Goal: Information Seeking & Learning: Find specific fact

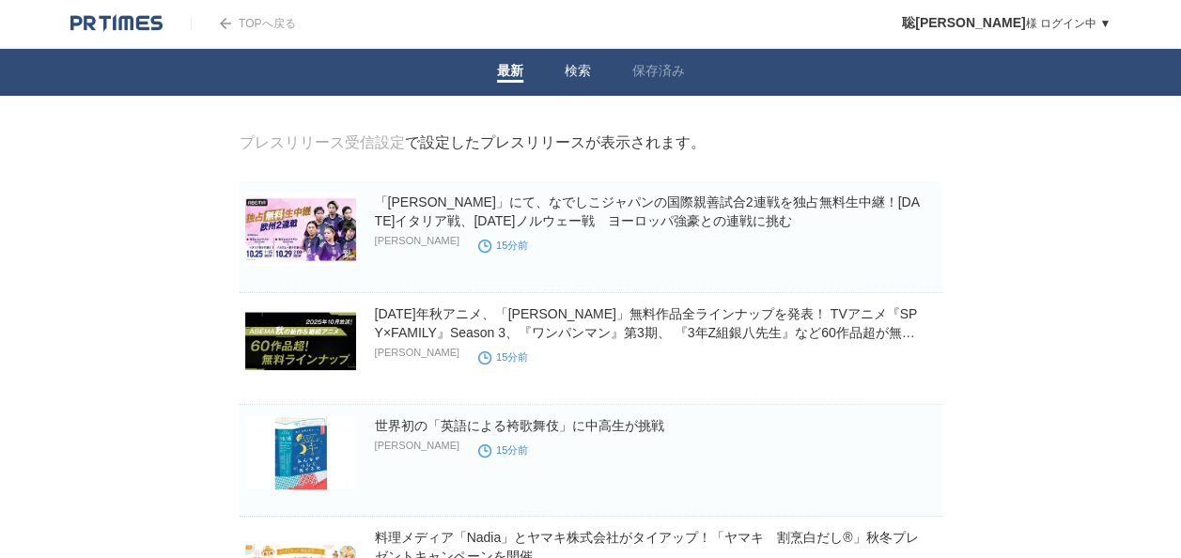
click at [571, 76] on link "検索" at bounding box center [577, 73] width 26 height 20
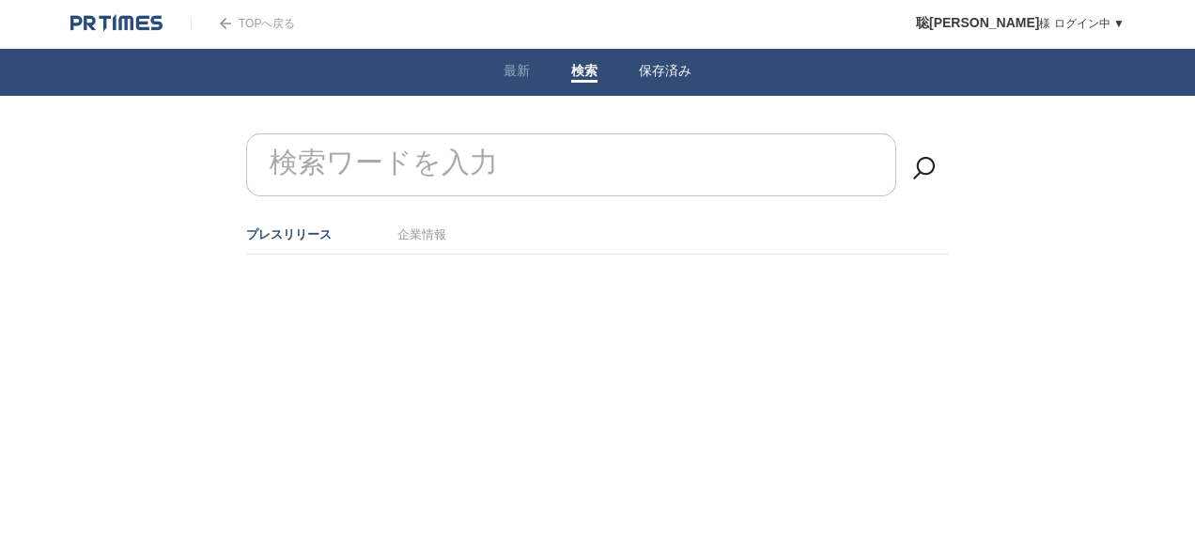
click at [650, 74] on link "保存済み" at bounding box center [665, 73] width 53 height 20
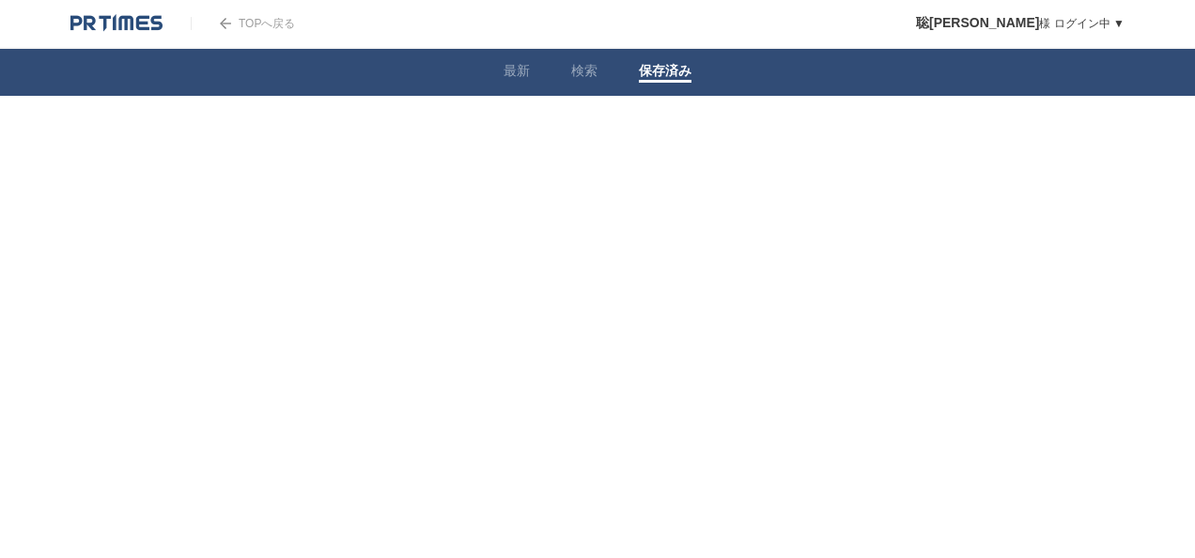
click at [255, 23] on link "TOPへ戻る" at bounding box center [243, 23] width 104 height 13
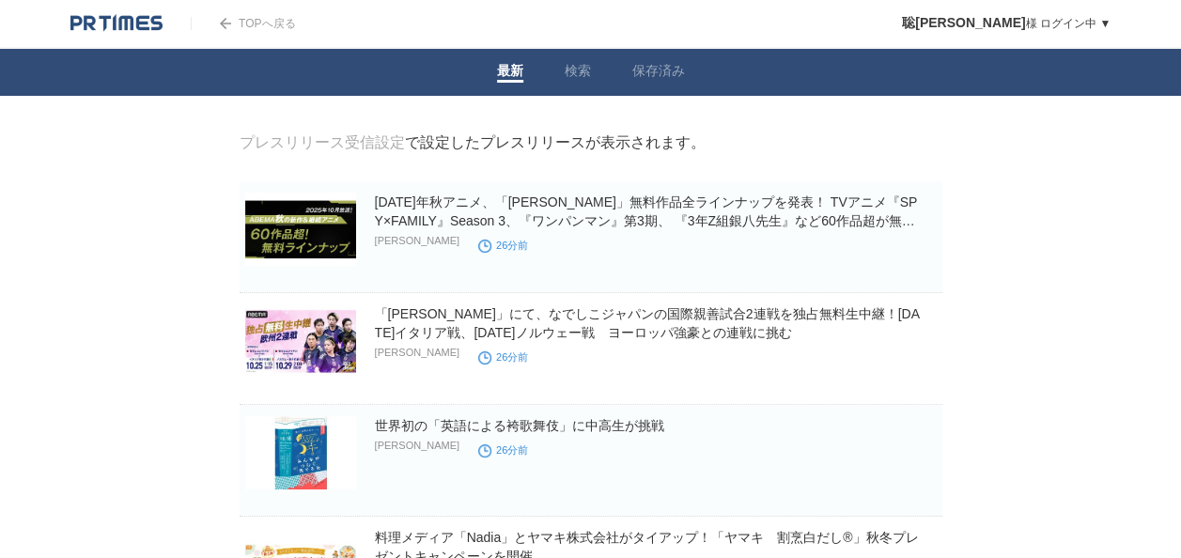
click at [250, 22] on link "TOPへ戻る" at bounding box center [243, 23] width 104 height 13
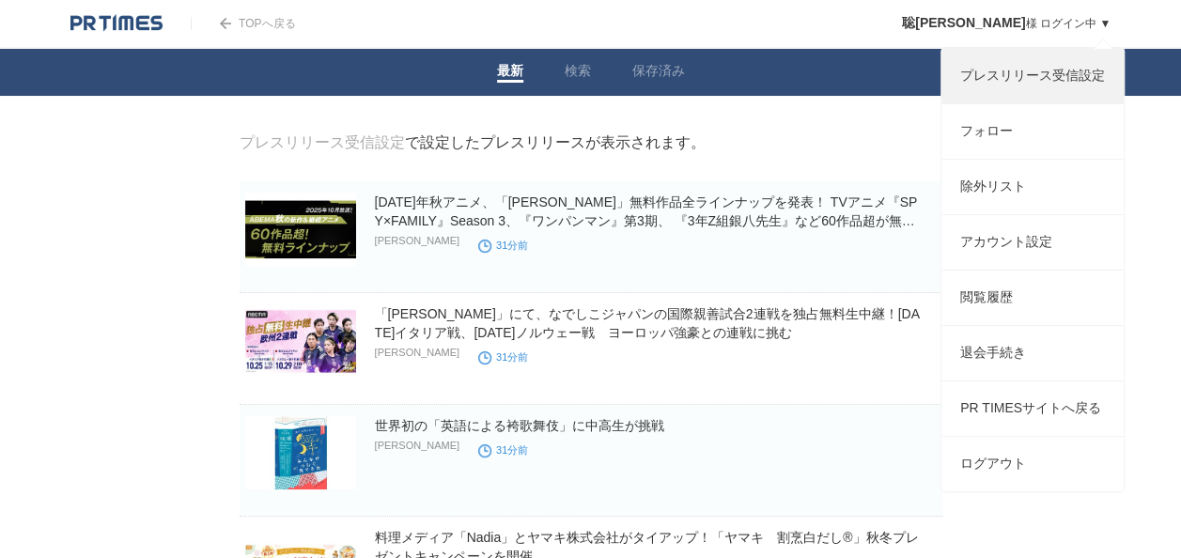
click at [1027, 78] on link "プレスリリース受信設定" at bounding box center [1032, 76] width 182 height 54
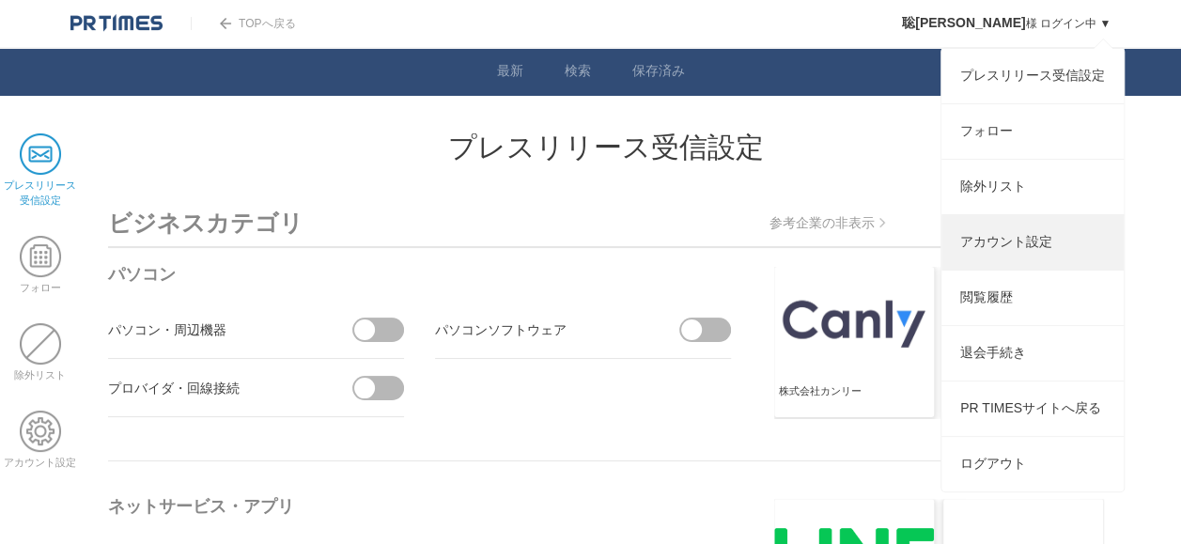
click at [1009, 261] on link "アカウント設定" at bounding box center [1032, 242] width 182 height 54
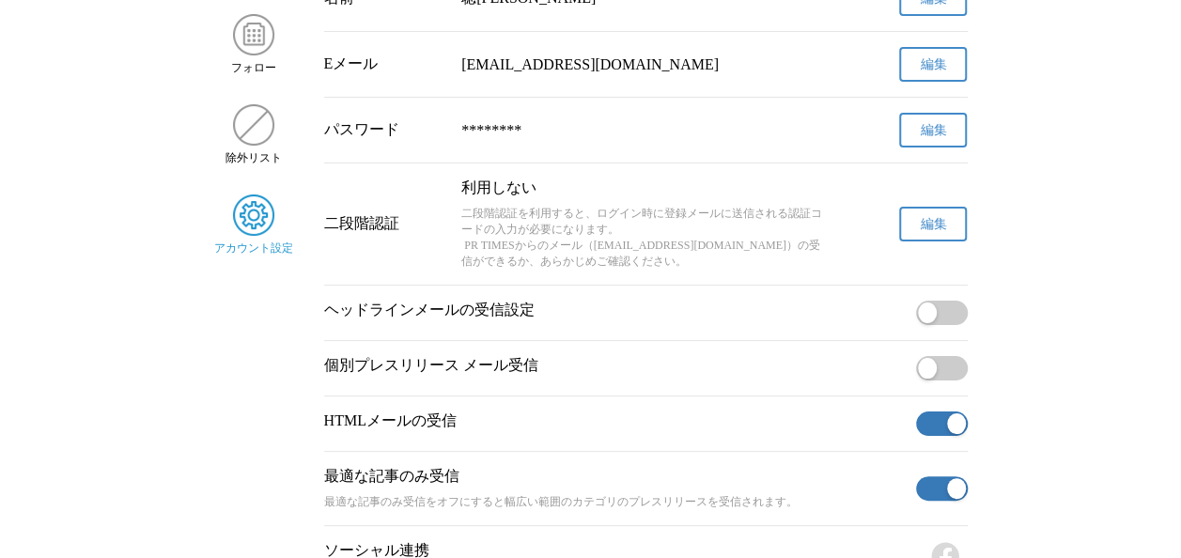
scroll to position [225, 0]
click at [508, 428] on p "HTMLメールの受信" at bounding box center [616, 419] width 584 height 20
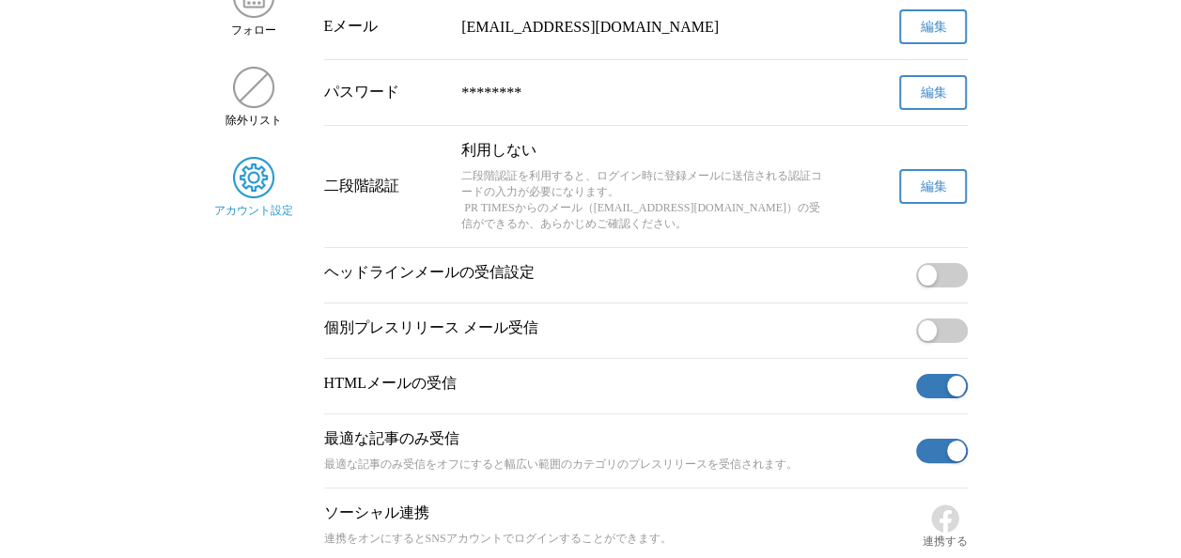
scroll to position [263, 0]
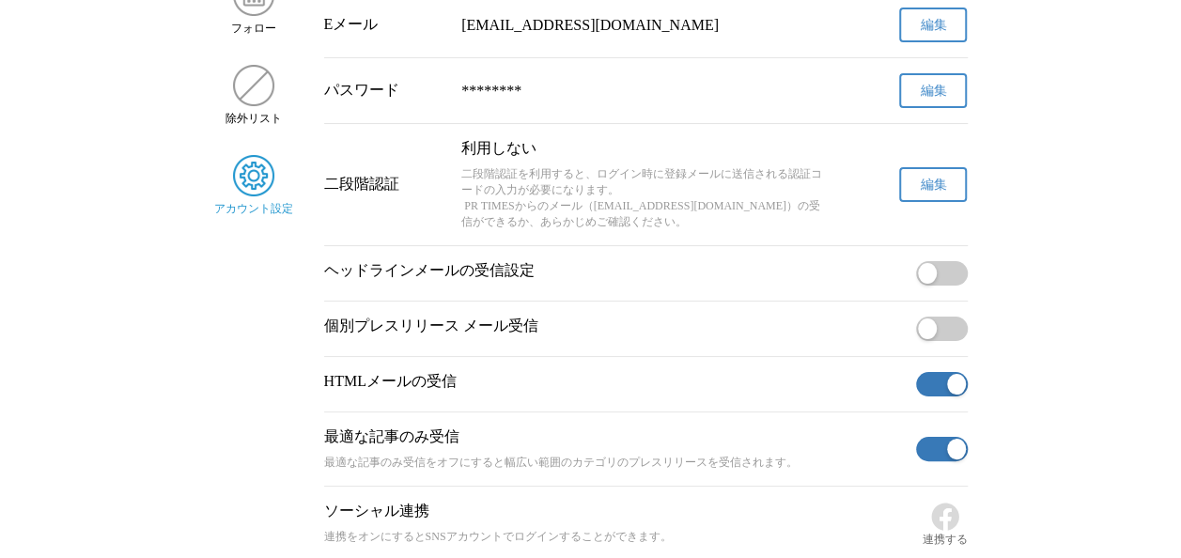
click at [952, 341] on button "button" at bounding box center [942, 329] width 52 height 24
click at [471, 336] on p "個別プレスリリース メール受信" at bounding box center [616, 327] width 584 height 20
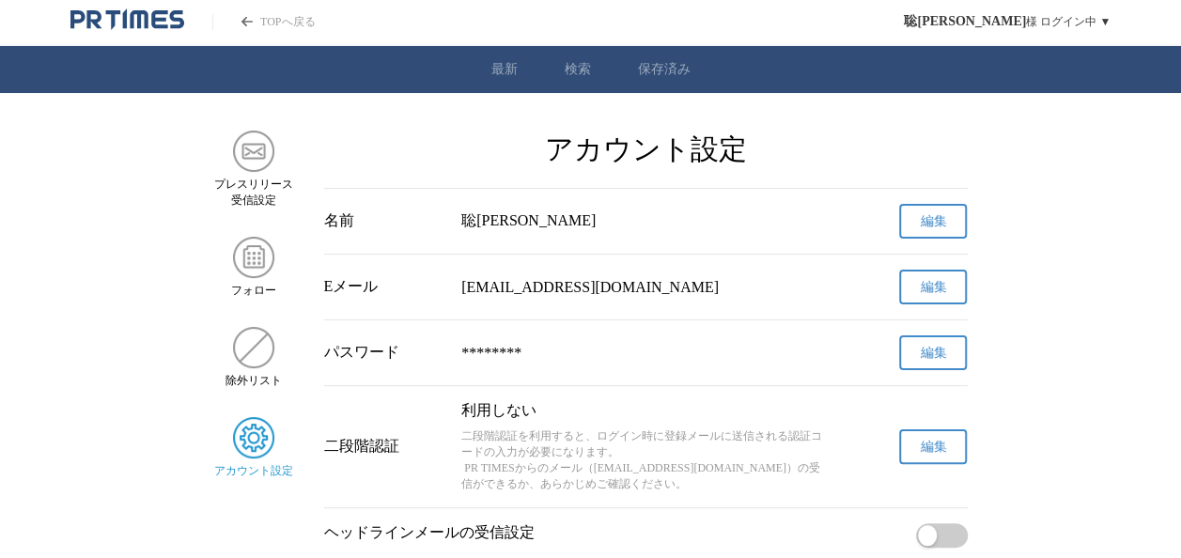
scroll to position [0, 0]
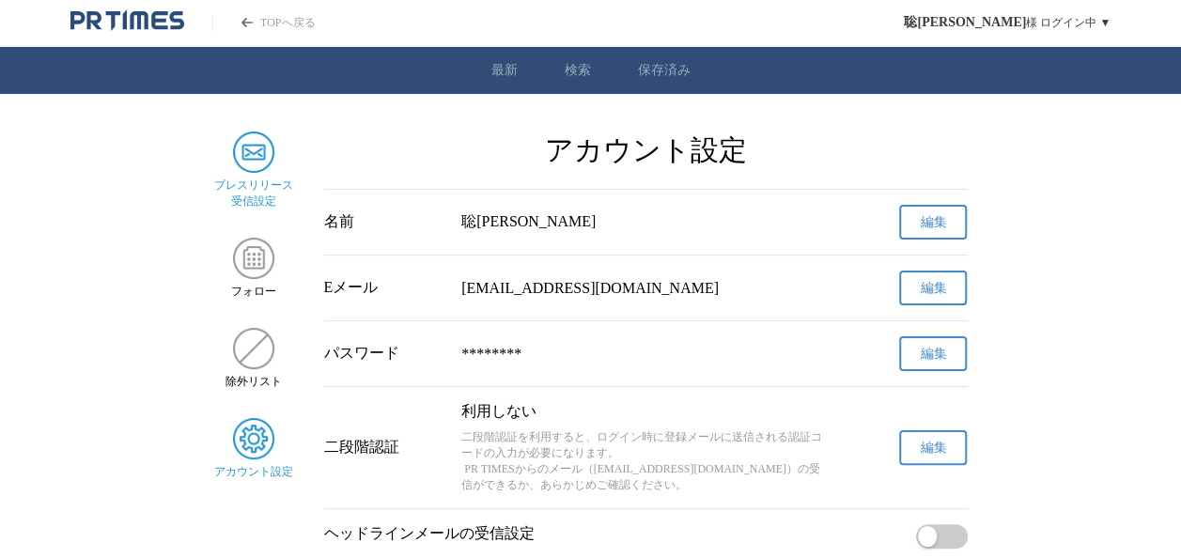
click at [251, 156] on img "サイドメニュー" at bounding box center [253, 151] width 41 height 41
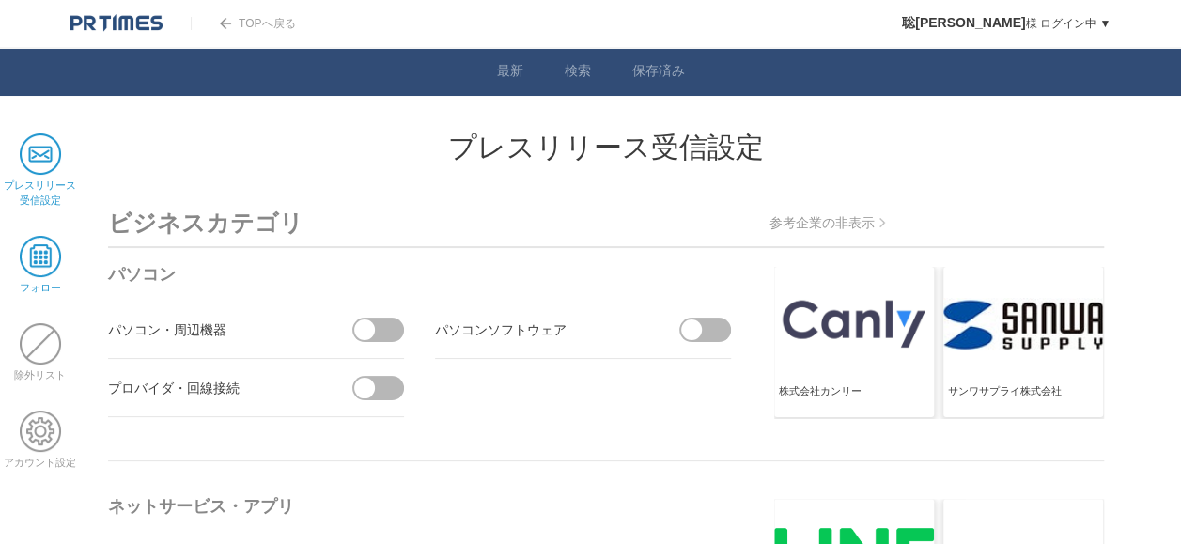
click at [49, 266] on span at bounding box center [40, 256] width 41 height 41
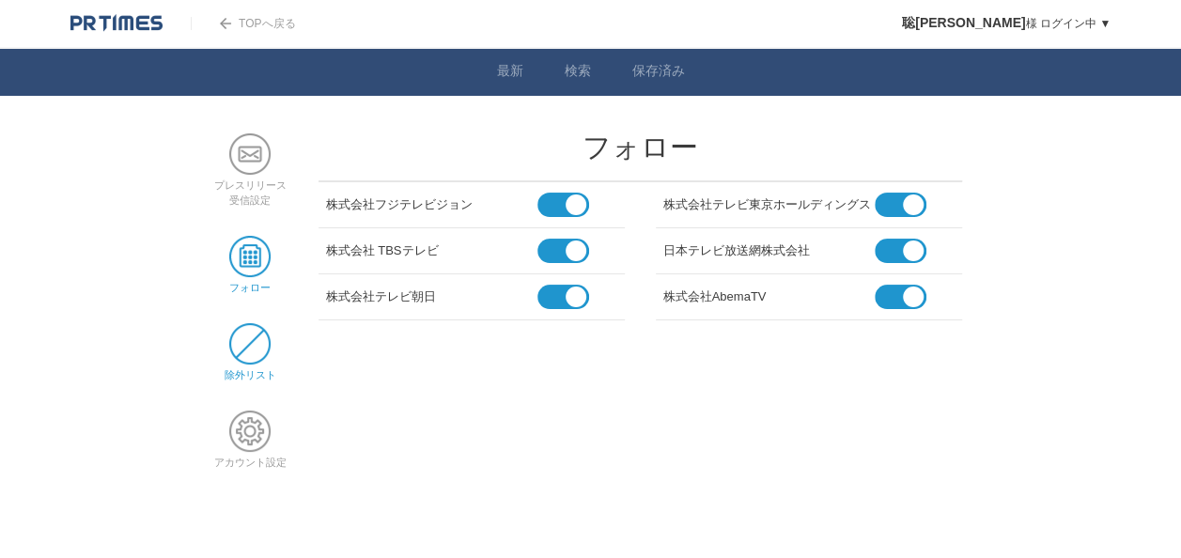
click at [234, 342] on span at bounding box center [249, 343] width 41 height 41
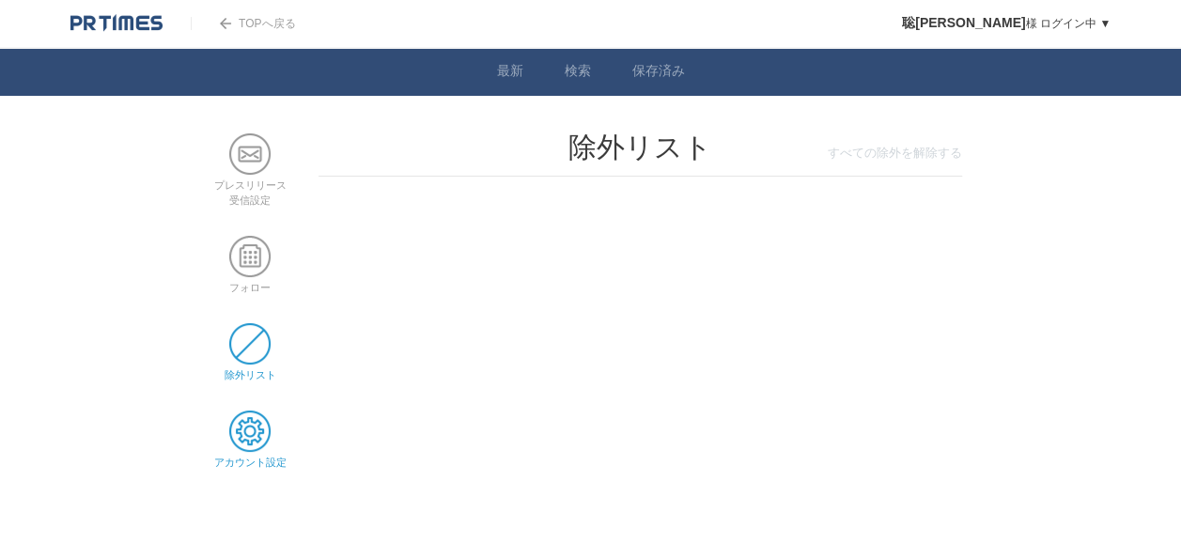
click at [257, 432] on span at bounding box center [249, 430] width 41 height 41
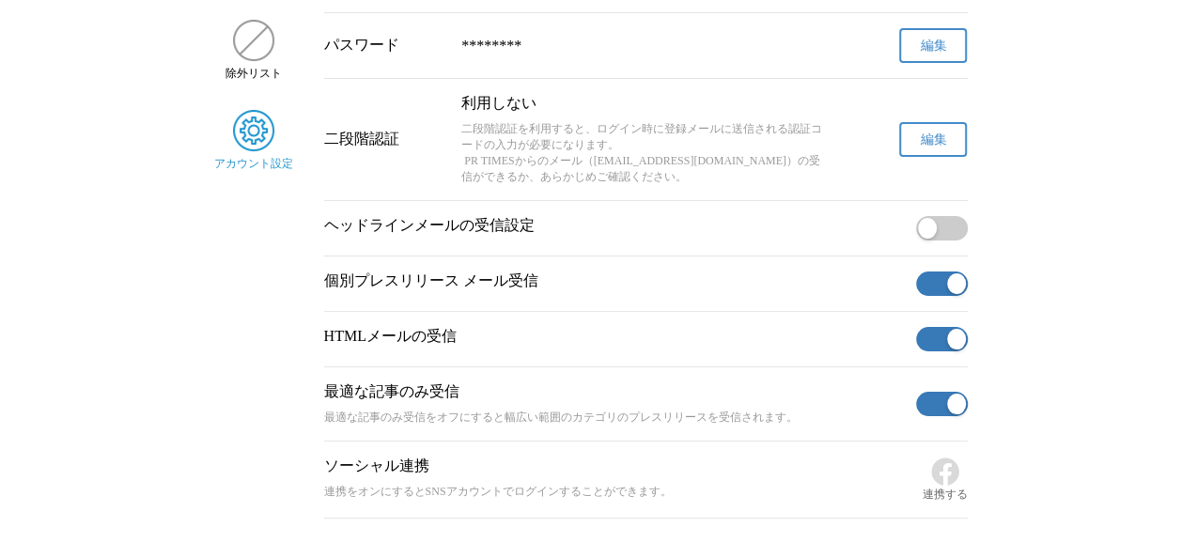
scroll to position [310, 0]
click at [937, 235] on button "button" at bounding box center [942, 226] width 52 height 24
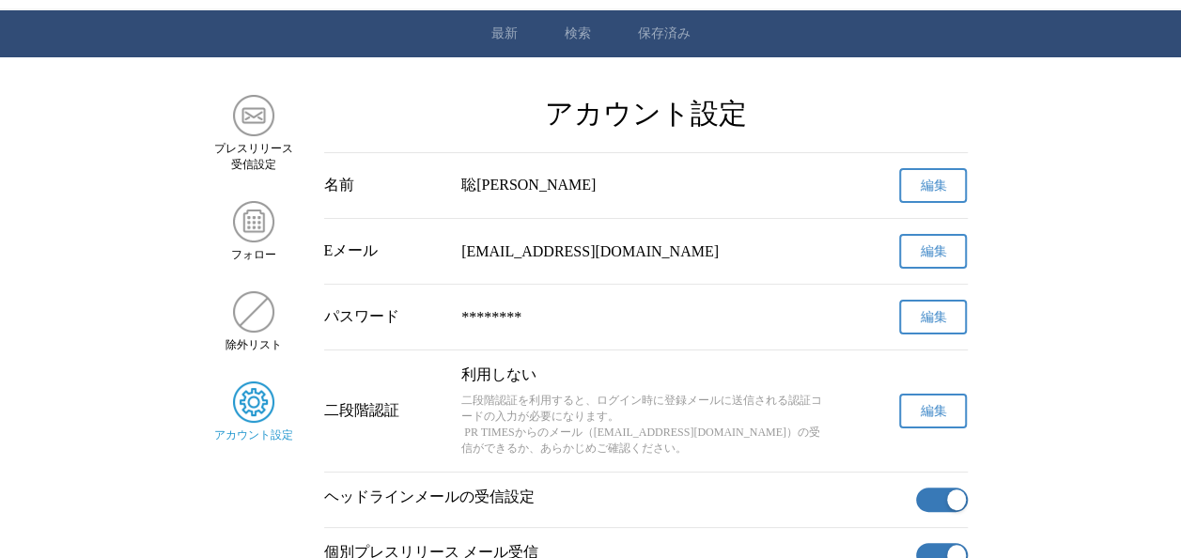
scroll to position [0, 0]
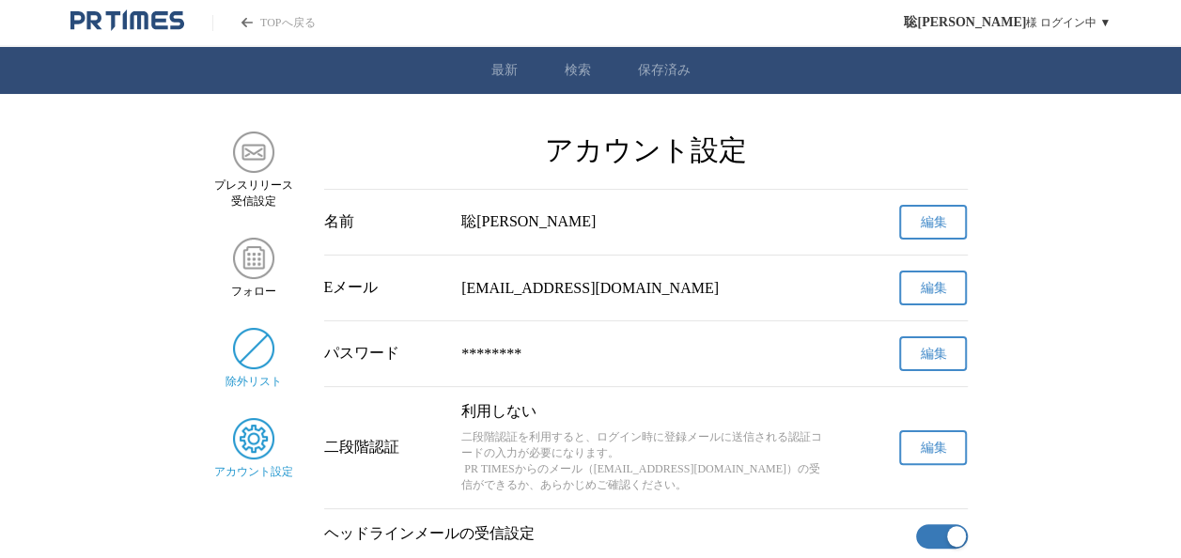
click at [255, 358] on img "サイドメニュー" at bounding box center [253, 348] width 41 height 41
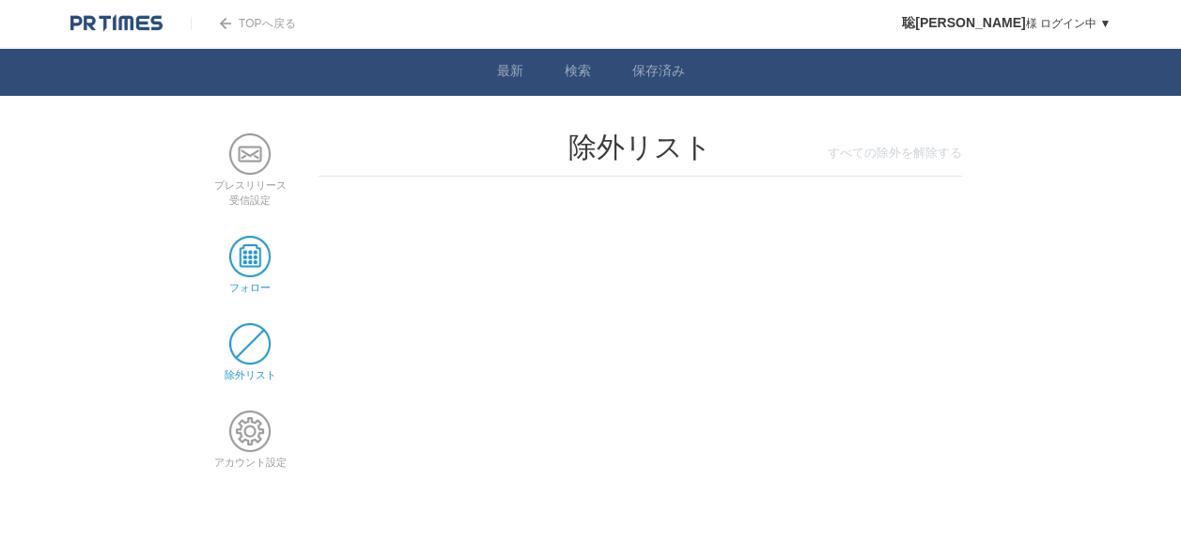
click at [252, 265] on span at bounding box center [249, 256] width 41 height 41
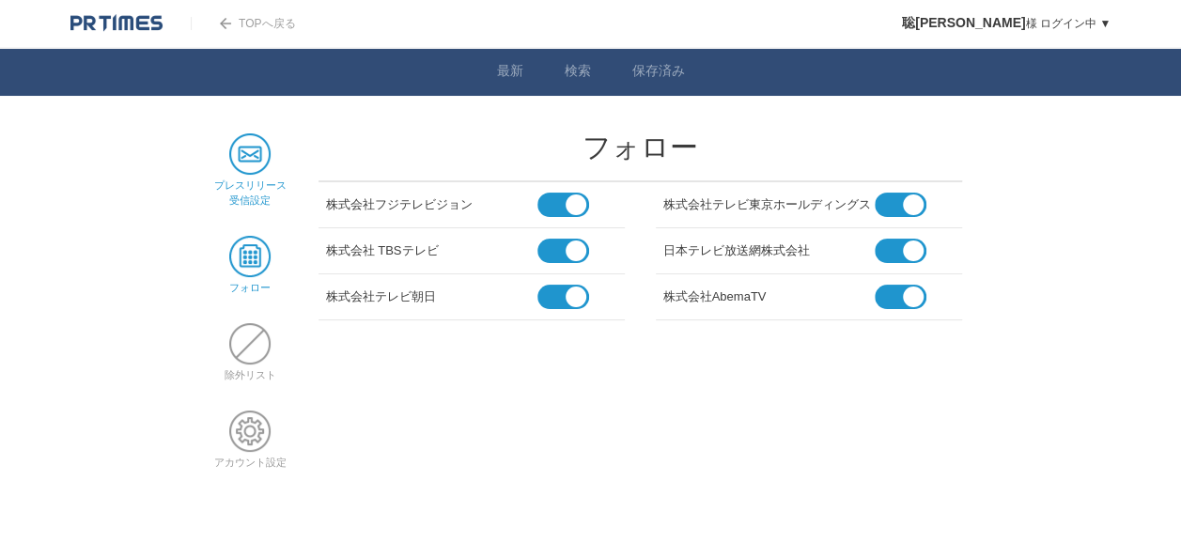
click at [244, 148] on span at bounding box center [249, 153] width 41 height 41
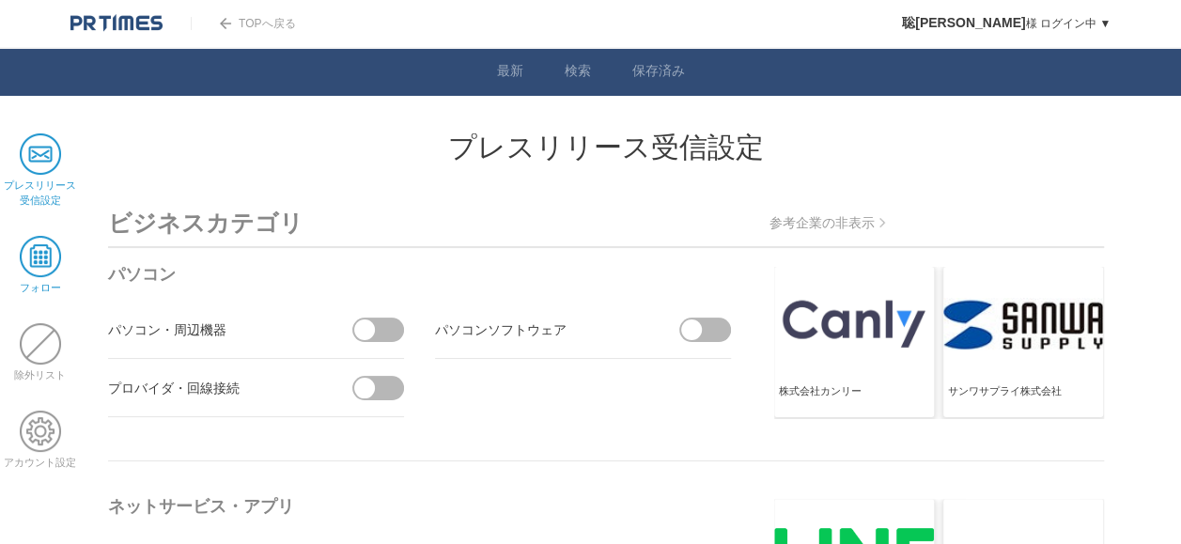
click at [30, 257] on span at bounding box center [40, 256] width 41 height 41
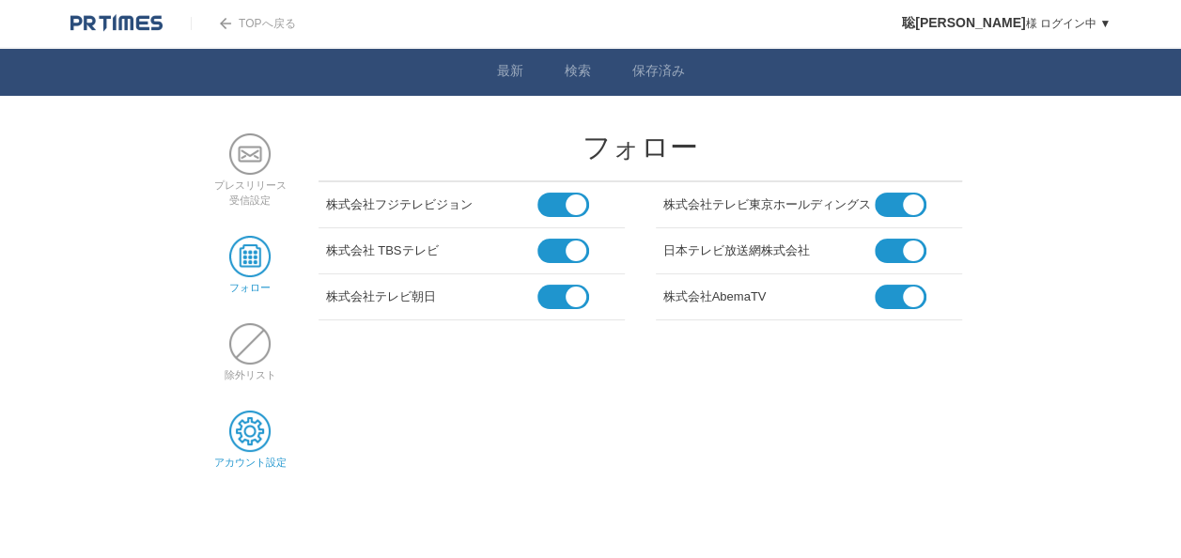
click at [263, 454] on link "アカウント設定" at bounding box center [250, 454] width 72 height 25
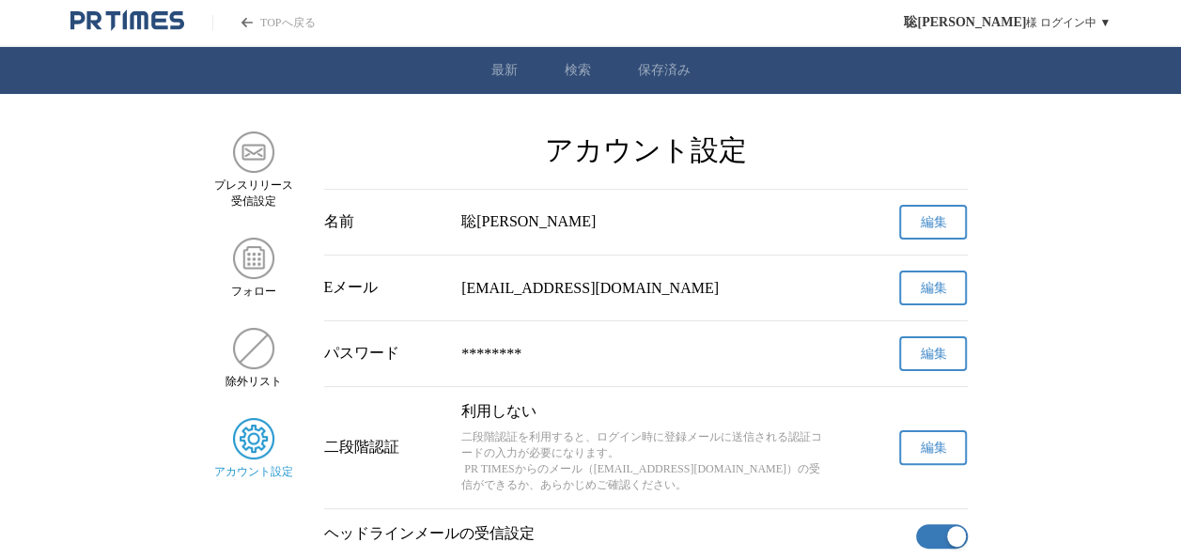
click at [624, 446] on p "二段階認証を利用すると、ログイン時に登録メールに送信される認証コードの入力が必要になります。 PR TIMESからのメール（[EMAIL_ADDRESS][D…" at bounding box center [645, 461] width 368 height 64
click at [573, 78] on link "検索" at bounding box center [577, 70] width 26 height 17
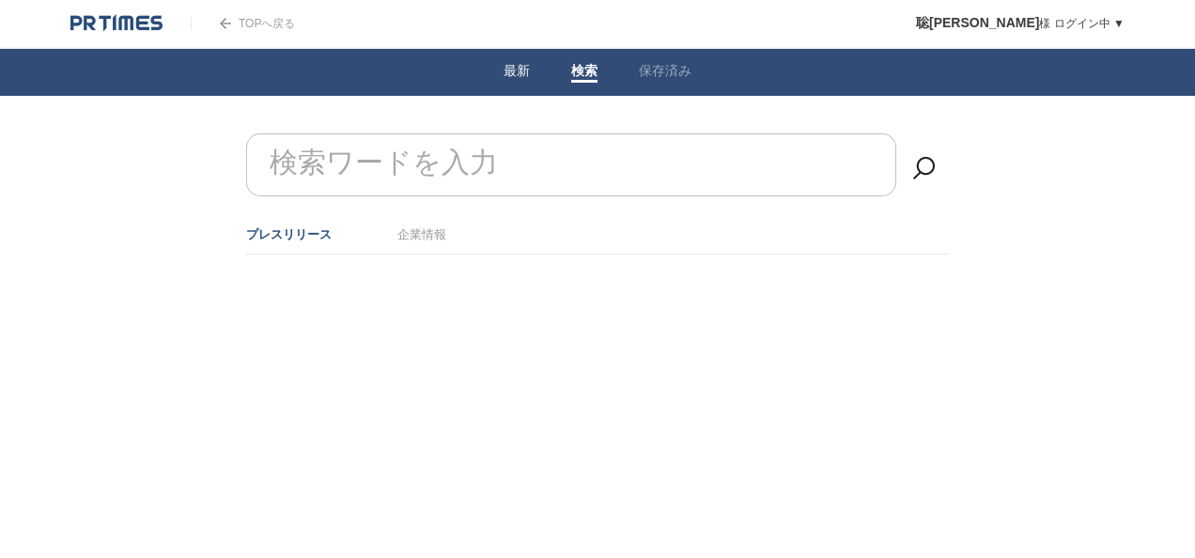
click at [511, 78] on link "最新" at bounding box center [516, 73] width 26 height 20
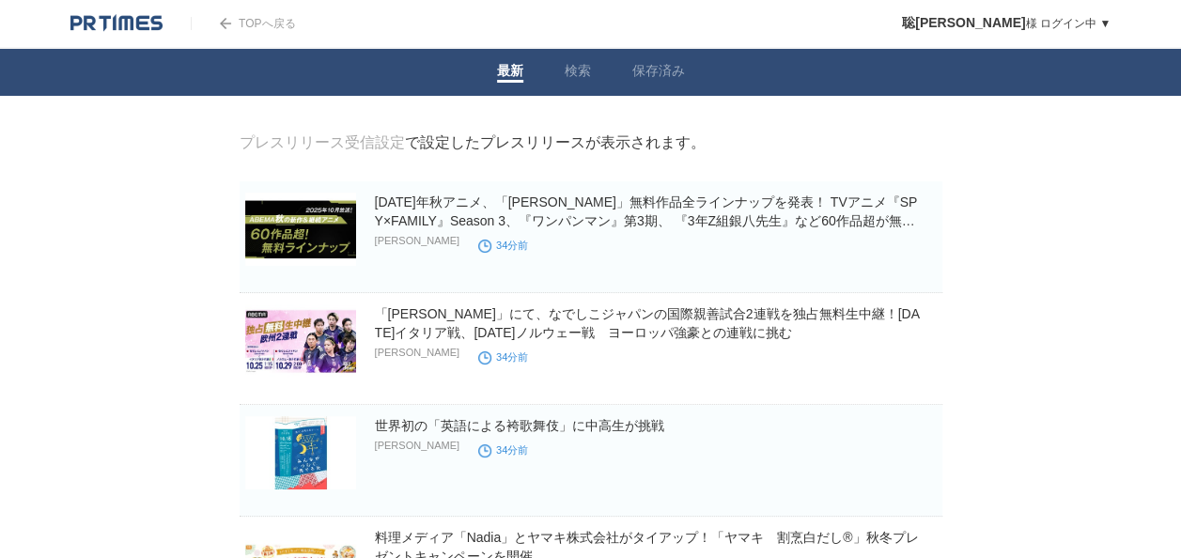
click at [455, 141] on div "プレスリリース受信設定 で設定したプレスリリースが表示されます。" at bounding box center [472, 143] width 466 height 20
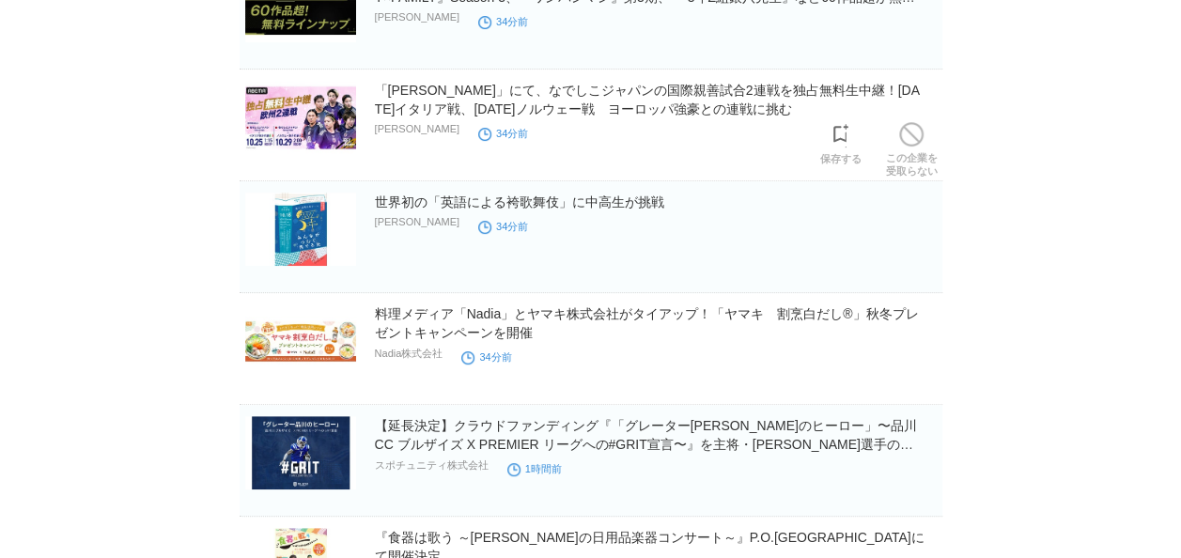
scroll to position [225, 0]
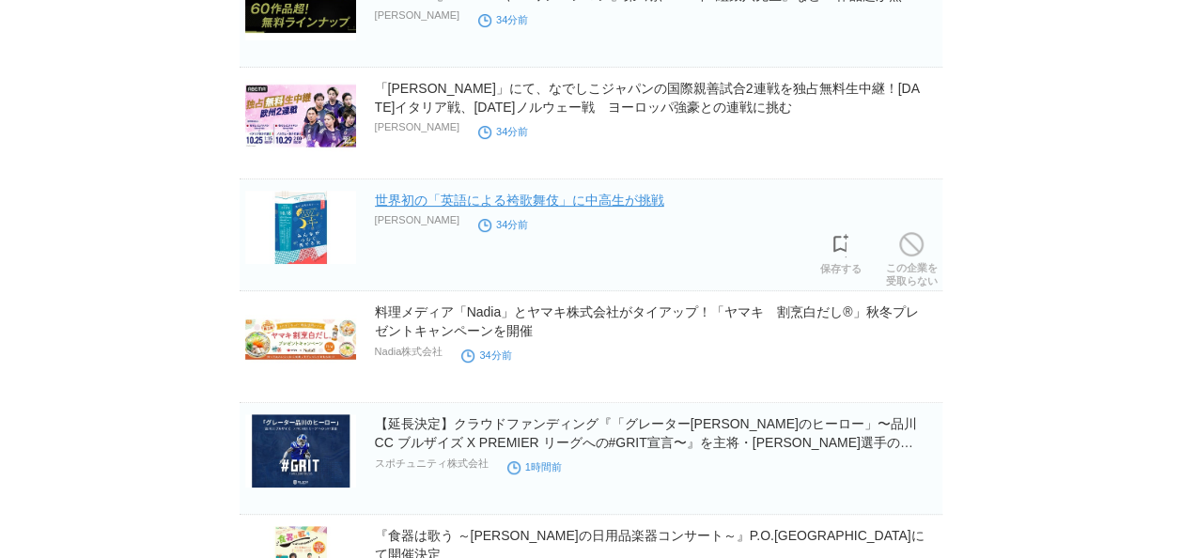
click at [412, 203] on link "世界初の「英語による袴歌舞伎」に中高生が挑戦" at bounding box center [519, 200] width 289 height 15
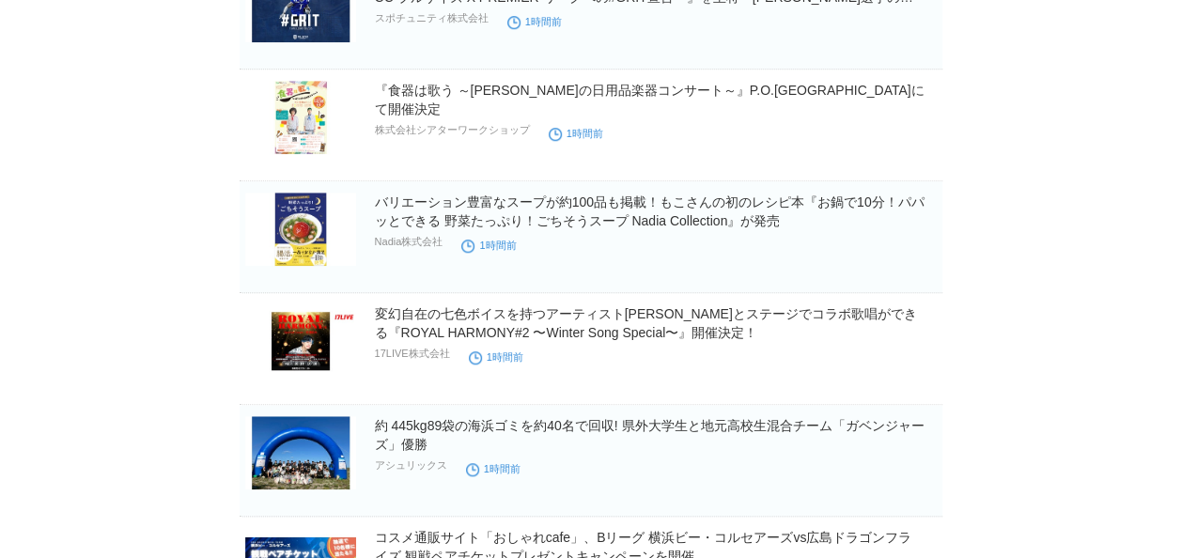
scroll to position [0, 0]
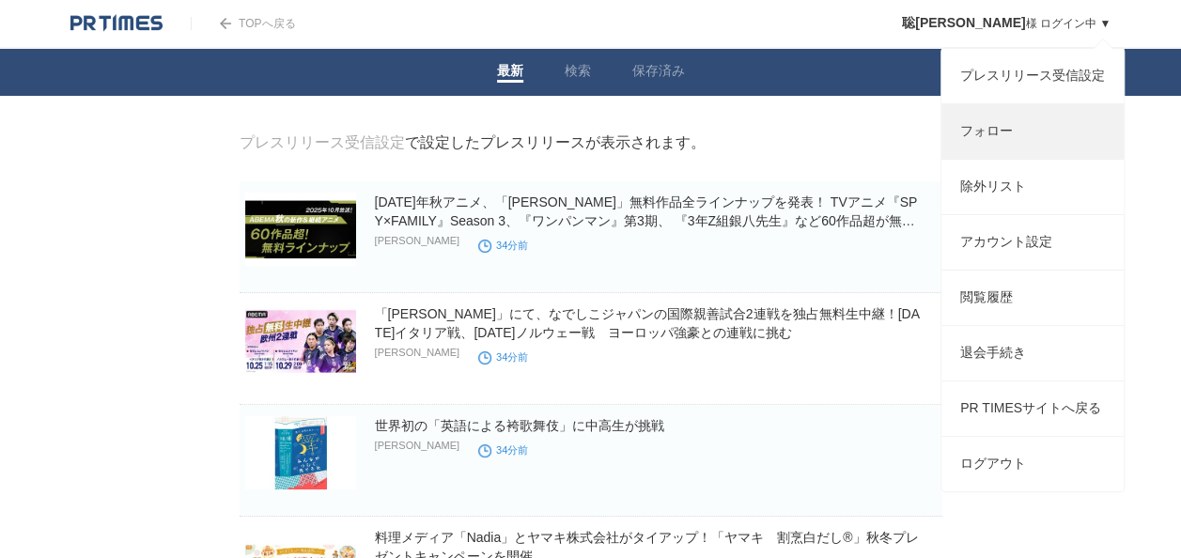
click at [997, 140] on link "フォロー" at bounding box center [1032, 131] width 182 height 54
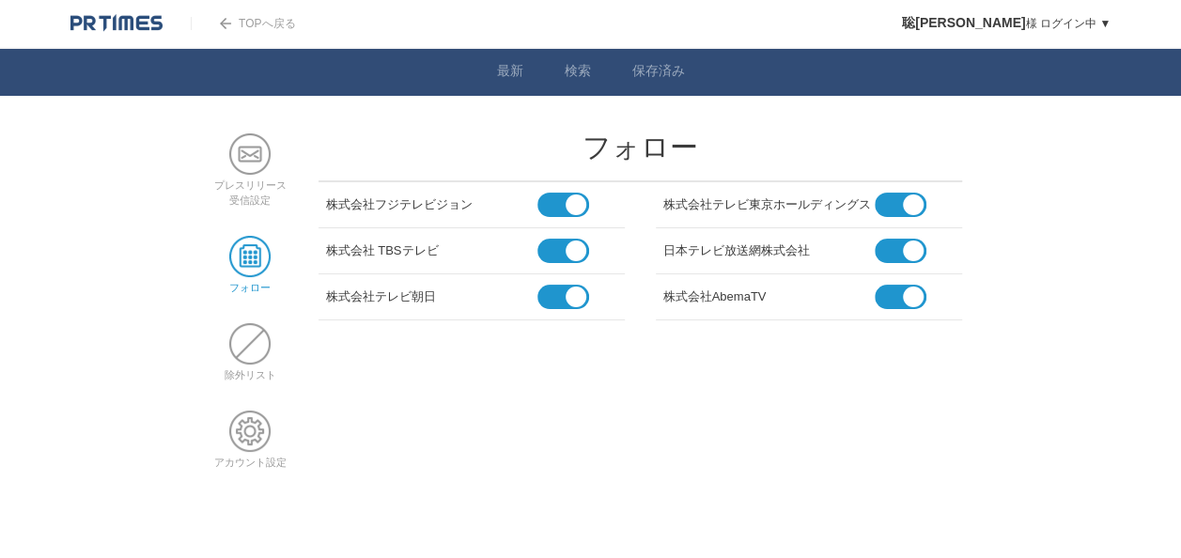
click at [889, 202] on span at bounding box center [892, 205] width 36 height 24
click at [0, 0] on input "checkbox" at bounding box center [0, 0] width 0 height 0
click at [890, 248] on span at bounding box center [892, 251] width 36 height 24
click at [0, 0] on input "checkbox" at bounding box center [0, 0] width 0 height 0
click at [550, 246] on span at bounding box center [555, 251] width 36 height 24
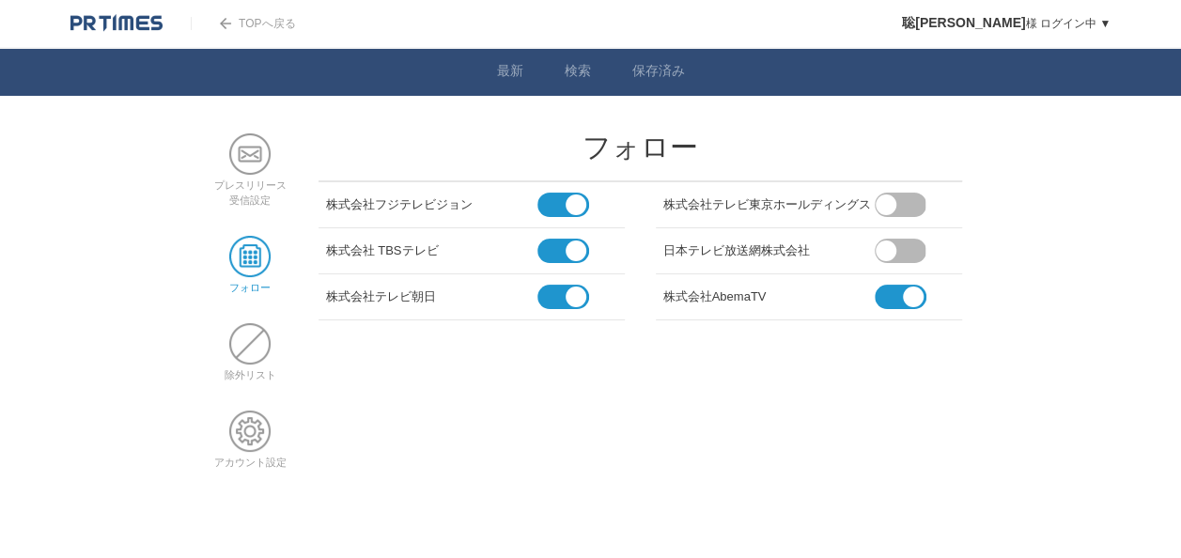
click at [0, 0] on input "checkbox" at bounding box center [0, 0] width 0 height 0
click at [560, 203] on span at bounding box center [555, 205] width 36 height 24
click at [0, 0] on input "checkbox" at bounding box center [0, 0] width 0 height 0
click at [264, 19] on link "TOPへ戻る" at bounding box center [243, 23] width 104 height 13
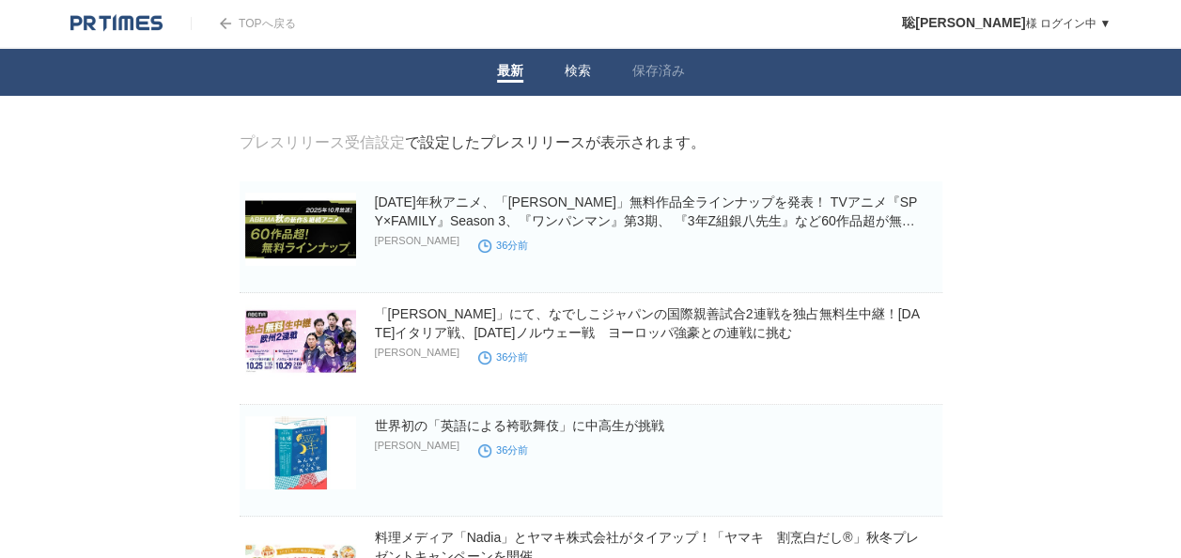
click at [573, 69] on link "検索" at bounding box center [577, 73] width 26 height 20
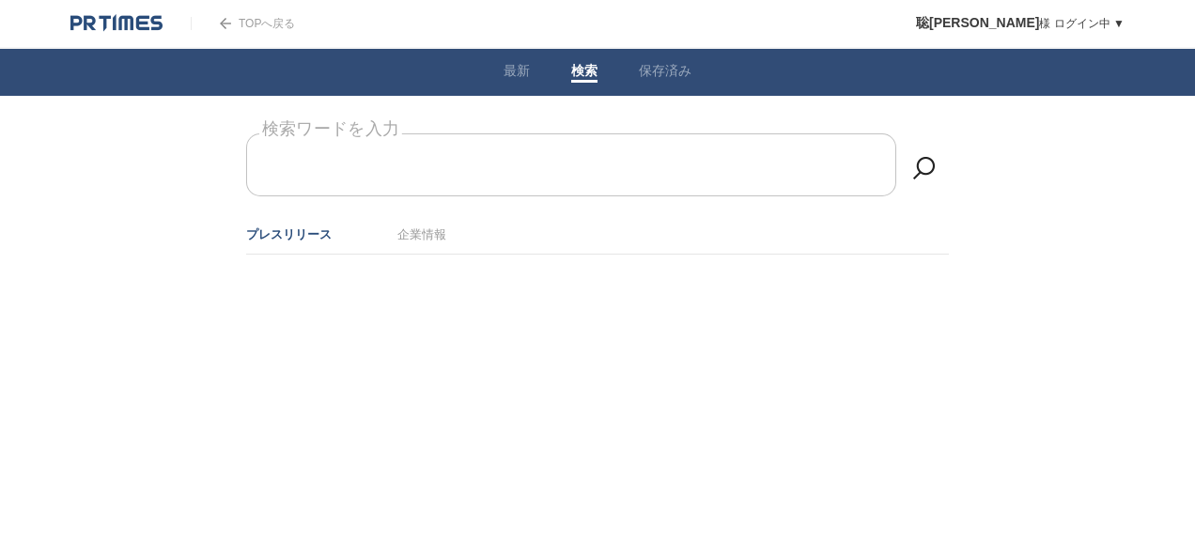
click at [410, 133] on form "検索ワードを入力" at bounding box center [597, 133] width 703 height 0
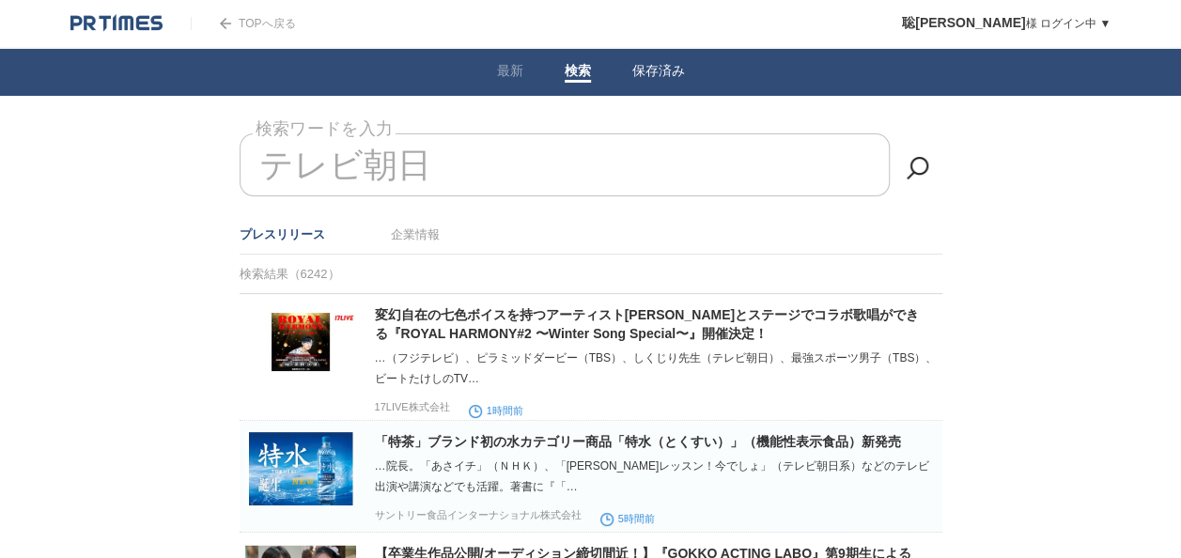
type input "テレビ朝日"
click at [665, 59] on li "保存済み" at bounding box center [658, 72] width 94 height 47
click at [654, 74] on link "保存済み" at bounding box center [658, 73] width 53 height 20
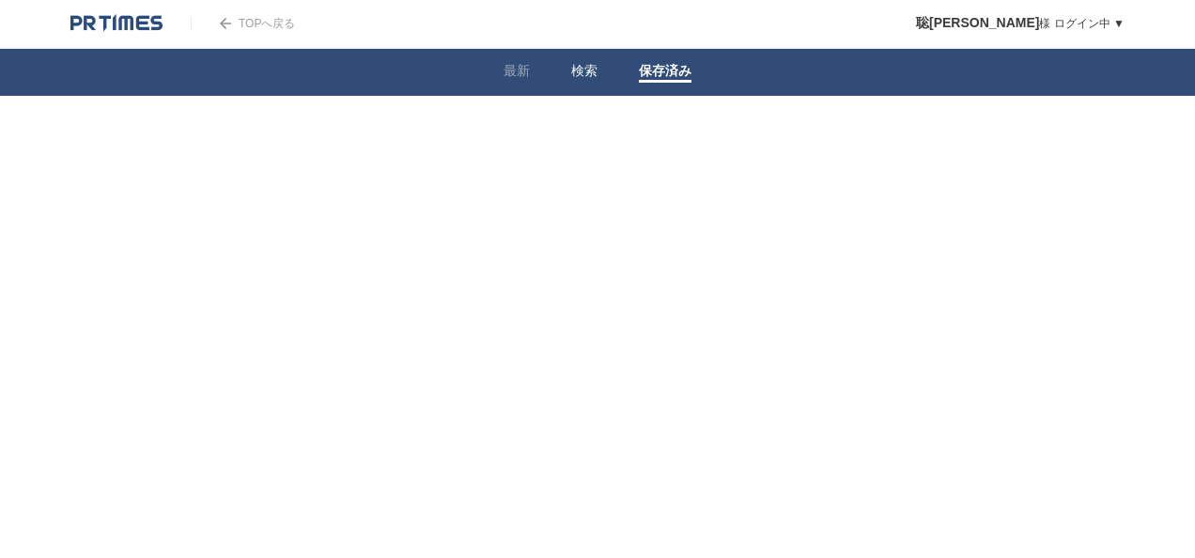
click at [582, 72] on link "検索" at bounding box center [584, 73] width 26 height 20
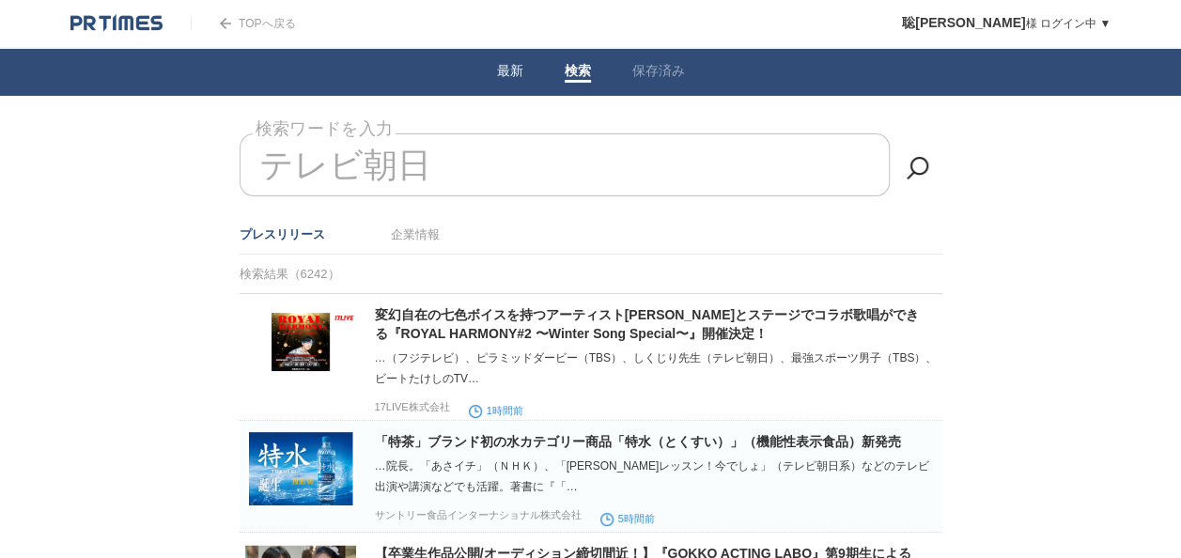
click at [500, 79] on link "最新" at bounding box center [510, 73] width 26 height 20
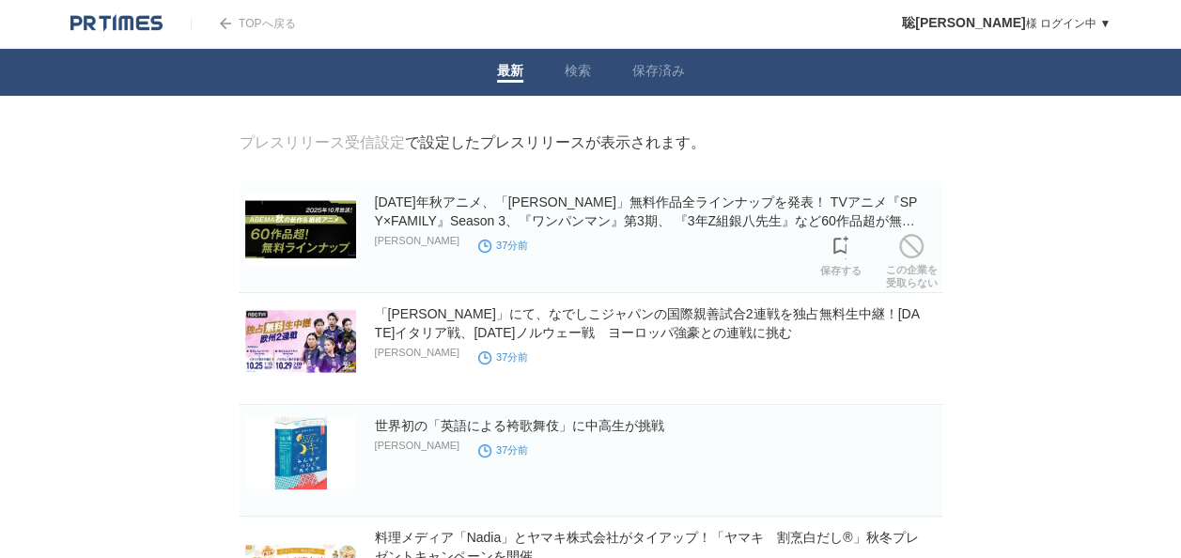
click at [515, 216] on h2 "[DATE]年秋アニメ、「[PERSON_NAME]」無料作品全ラインナップを発表！ TVアニメ『SPY×FAMILY』Season 3、『ワンパンマン』第3…" at bounding box center [657, 212] width 564 height 38
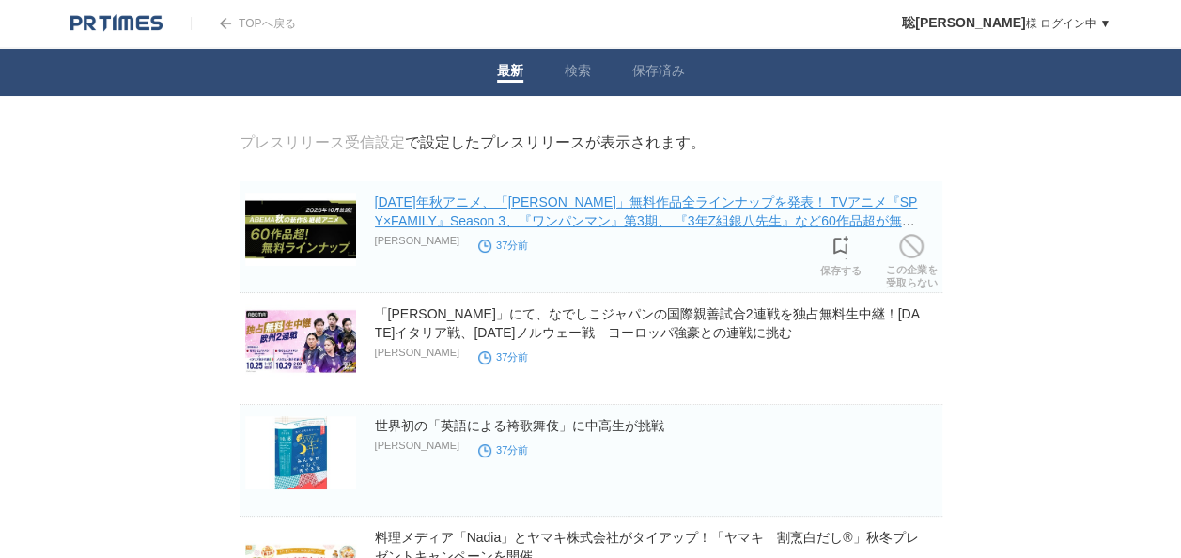
click at [510, 222] on link "[DATE]年秋アニメ、「[PERSON_NAME]」無料作品全ラインナップを発表！ TVアニメ『SPY×FAMILY』Season 3、『ワンパンマン』第3…" at bounding box center [646, 220] width 543 height 53
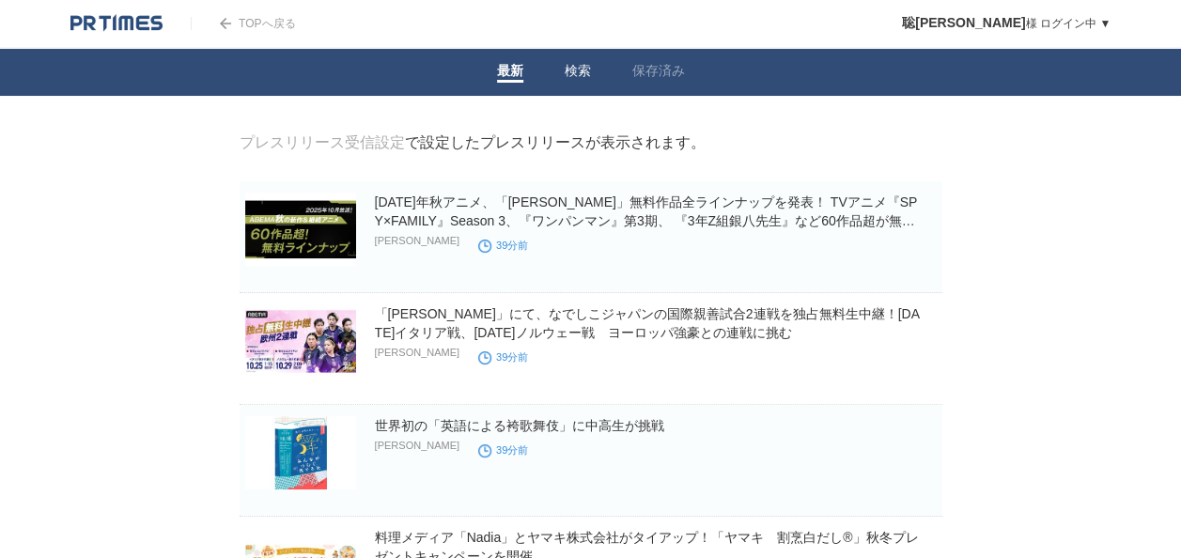
click at [588, 77] on link "検索" at bounding box center [577, 73] width 26 height 20
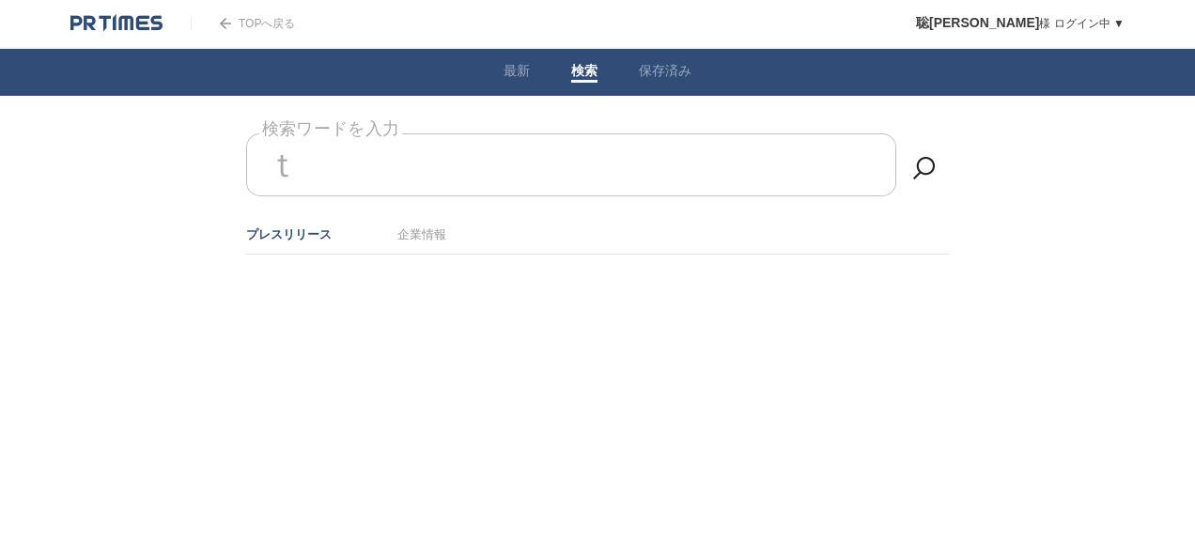
click at [505, 152] on input "ｔ" at bounding box center [571, 164] width 650 height 63
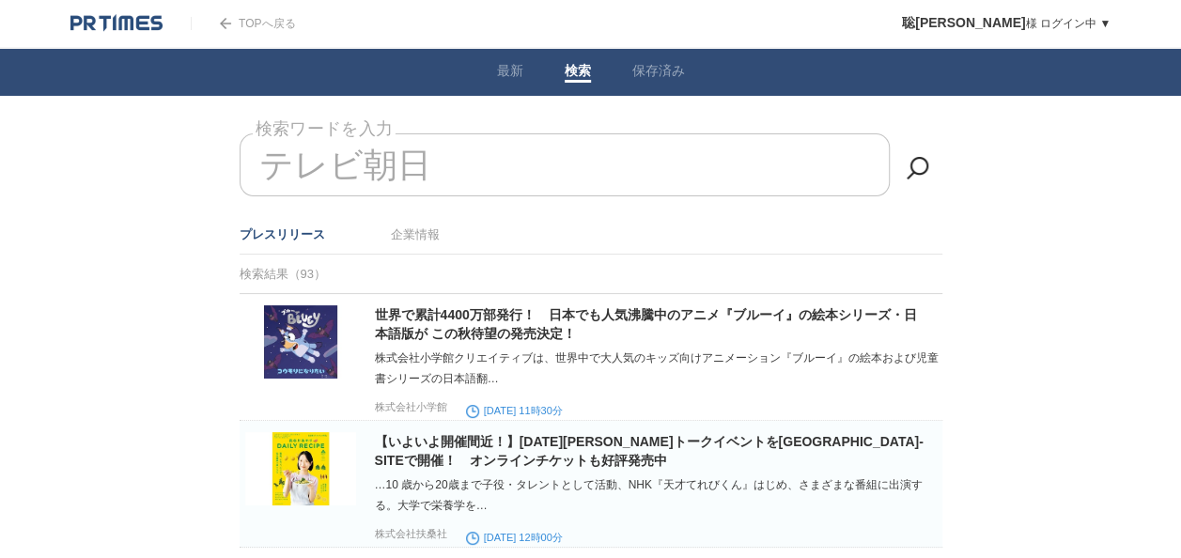
type input "テレビ朝日"
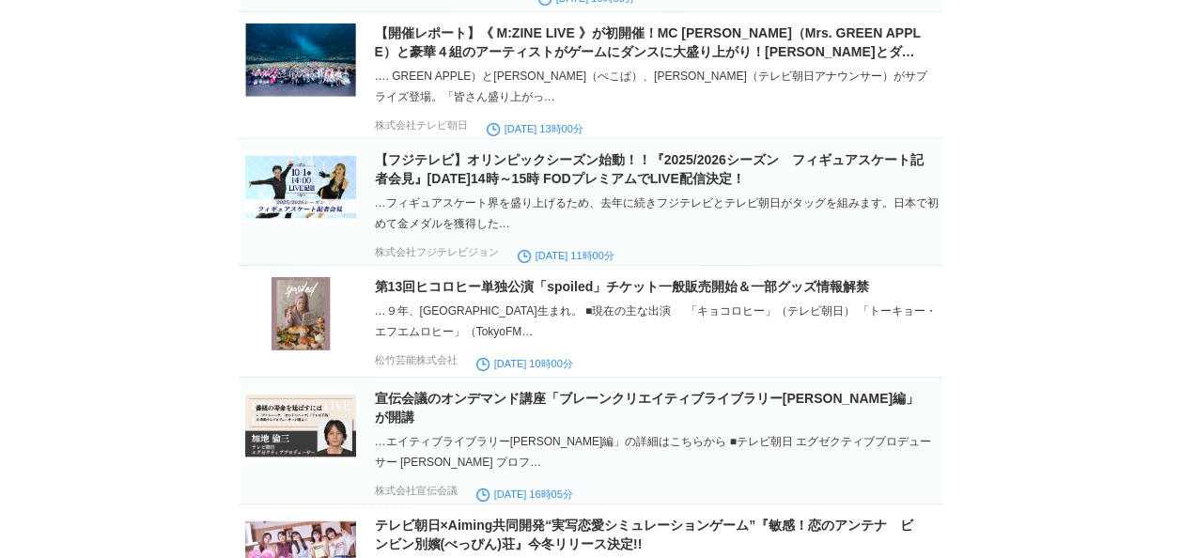
scroll to position [6454, 0]
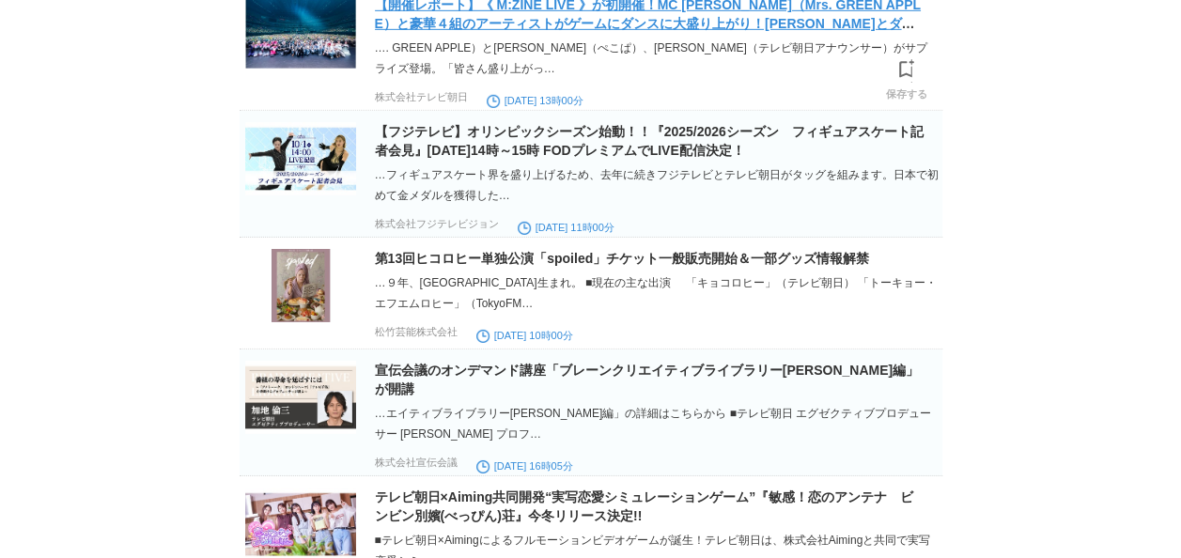
click at [524, 50] on link "【開催レポート】《 M:ZINE LIVE 》が初開催！MC 若井滉斗（Mrs. GREEN APPLE）と豪華４組のアーティストがゲームにダンスに大盛り上が…" at bounding box center [648, 23] width 546 height 53
click at [442, 50] on link "【開催レポート】《 M:ZINE LIVE 》が初開催！MC 若井滉斗（Mrs. GREEN APPLE）と豪華４組のアーティストがゲームにダンスに大盛り上が…" at bounding box center [648, 23] width 546 height 53
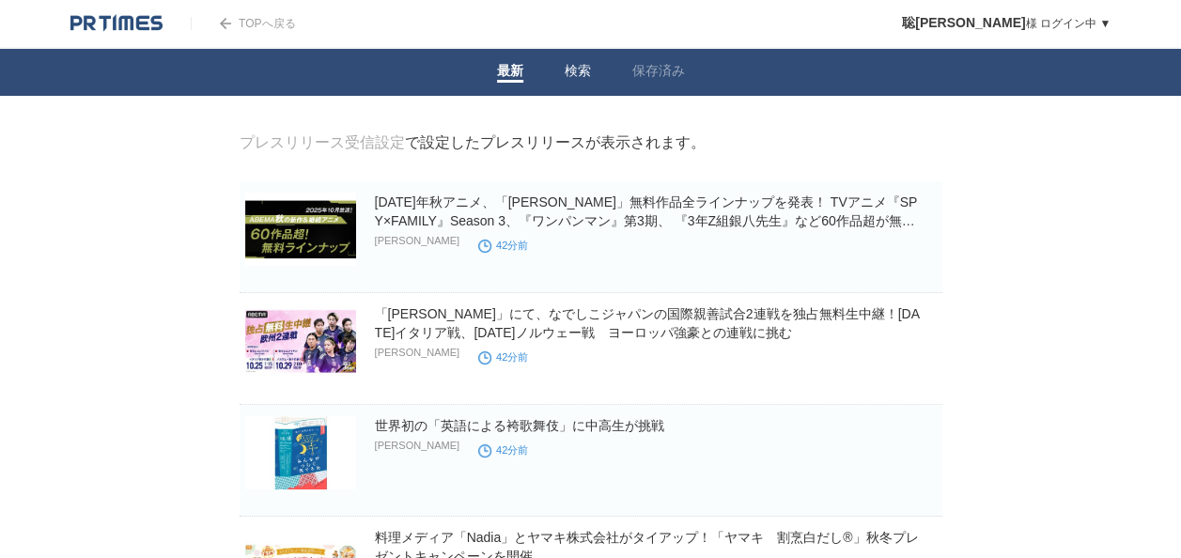
click at [573, 68] on link "検索" at bounding box center [577, 73] width 26 height 20
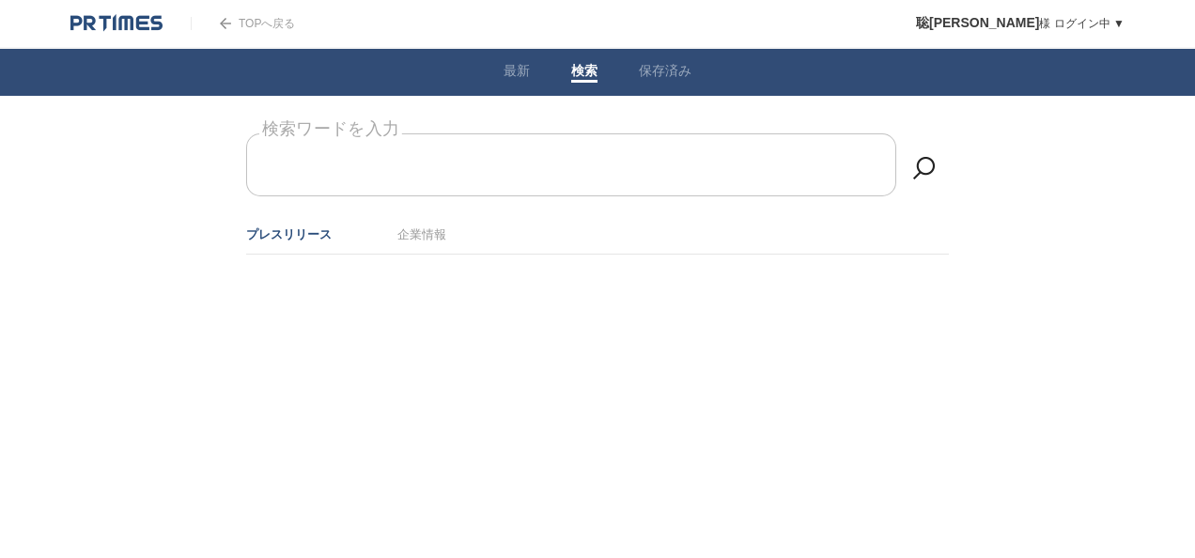
click at [480, 133] on form "検索ワードを入力" at bounding box center [597, 133] width 703 height 0
type input "テレビ朝日"
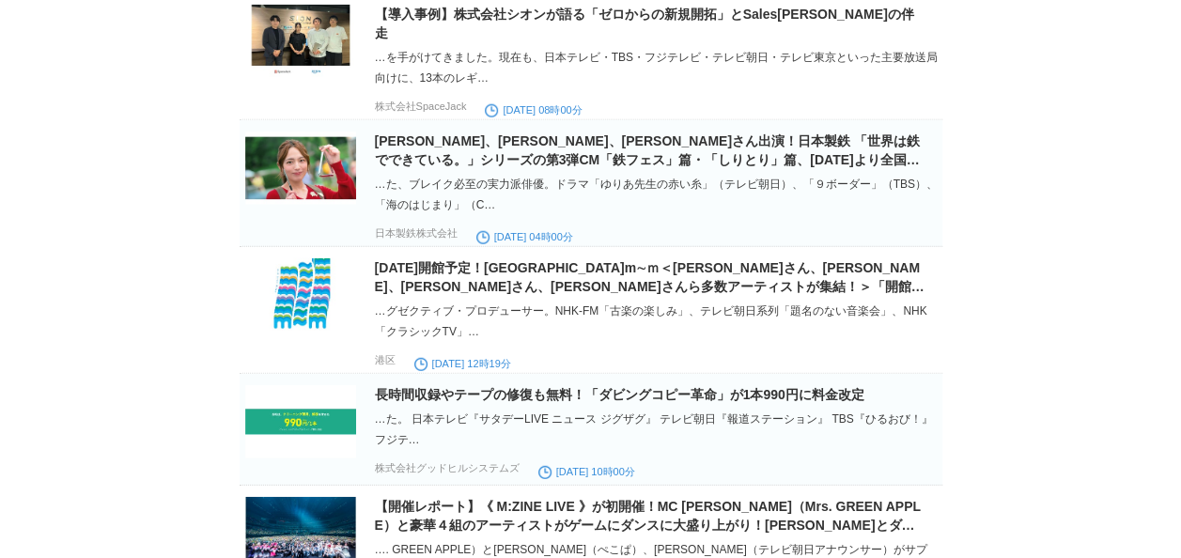
scroll to position [6441, 0]
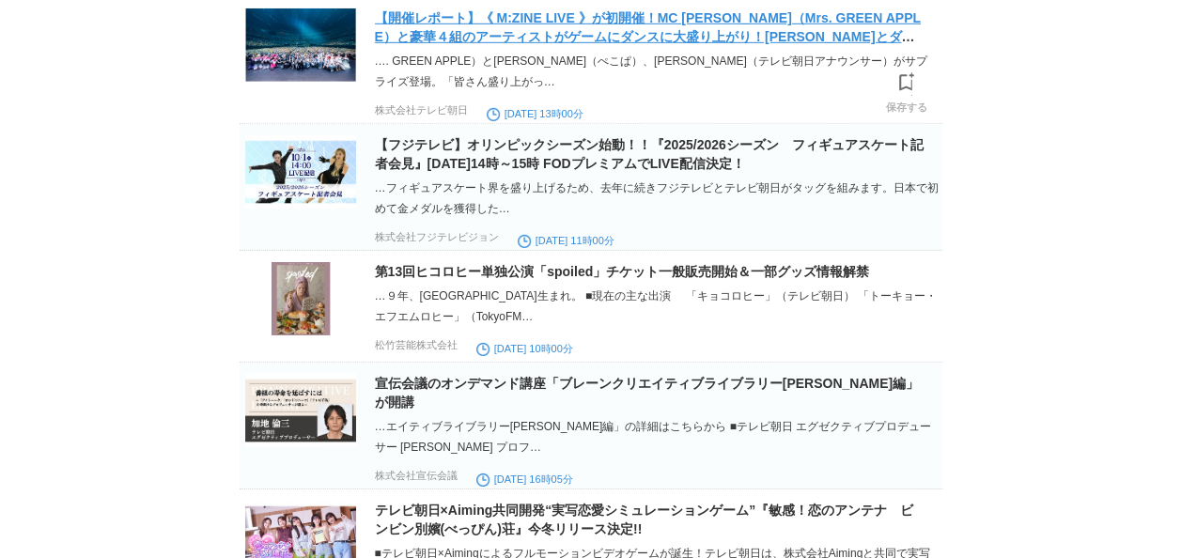
click at [586, 63] on link "【開催レポート】《 M:ZINE LIVE 》が初開催！MC 若井滉斗（Mrs. GREEN APPLE）と豪華４組のアーティストがゲームにダンスに大盛り上が…" at bounding box center [648, 36] width 546 height 53
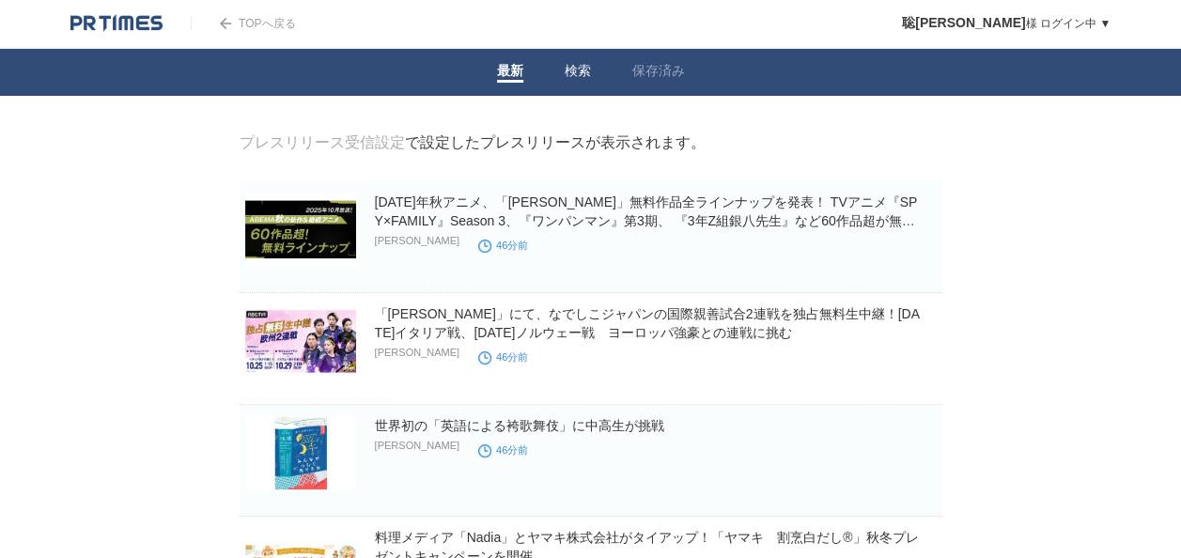
click at [580, 76] on link "検索" at bounding box center [577, 73] width 26 height 20
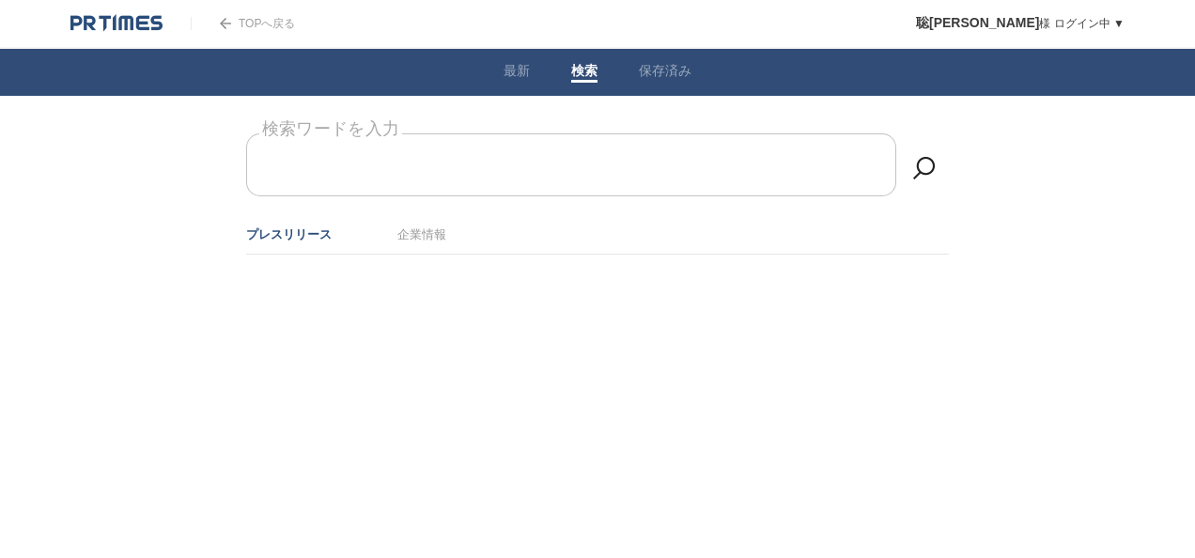
click at [481, 133] on form "検索ワードを入力" at bounding box center [597, 133] width 703 height 0
type input "テレビ朝日"
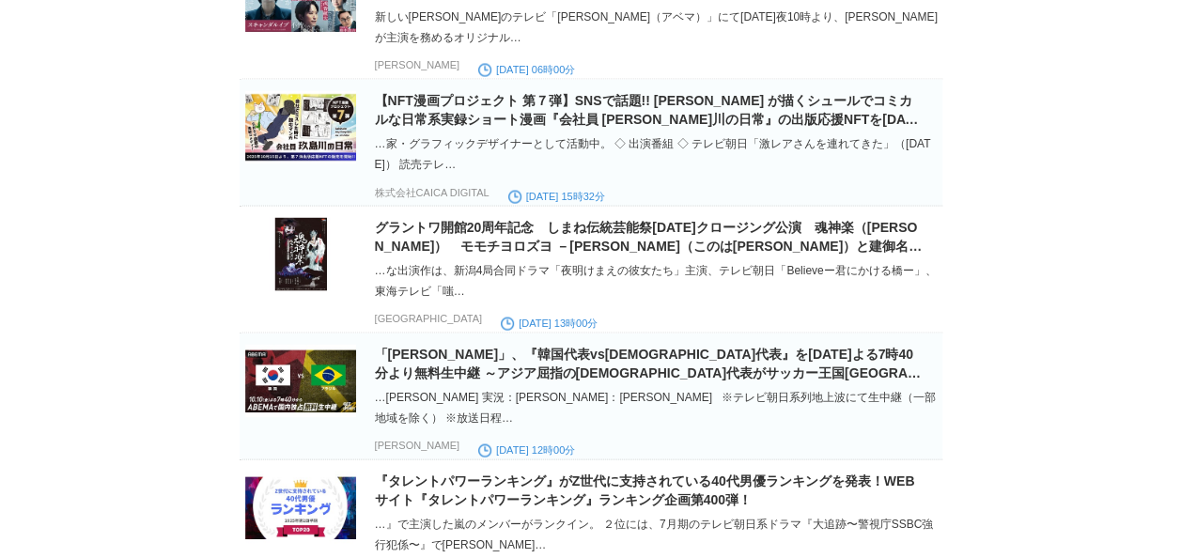
scroll to position [2116, 0]
